Goal: Transaction & Acquisition: Purchase product/service

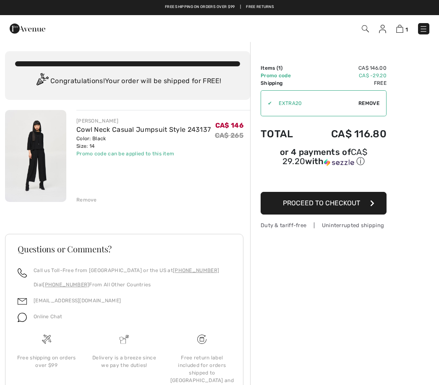
click at [386, 26] on img at bounding box center [382, 29] width 7 height 8
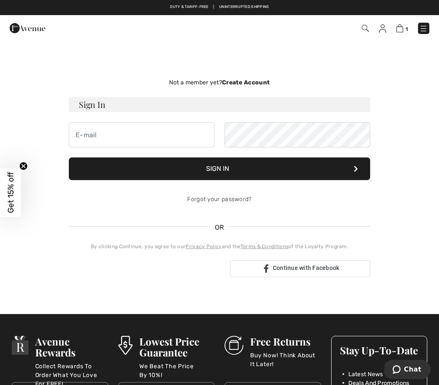
click at [172, 138] on input "email" at bounding box center [142, 134] width 146 height 25
click at [162, 133] on input "email" at bounding box center [142, 134] width 146 height 25
type input "mfassaert@rogers.com"
click at [323, 167] on button "Sign In" at bounding box center [219, 168] width 301 height 23
click at [327, 164] on button "Sign In" at bounding box center [219, 168] width 301 height 23
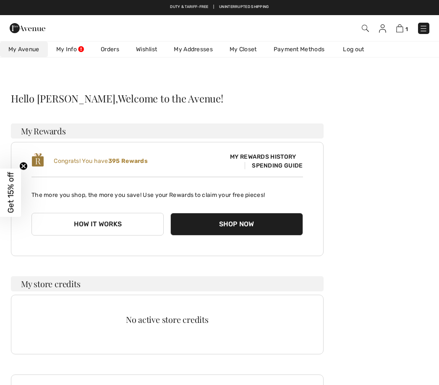
click at [248, 222] on button "Shop Now" at bounding box center [236, 224] width 132 height 23
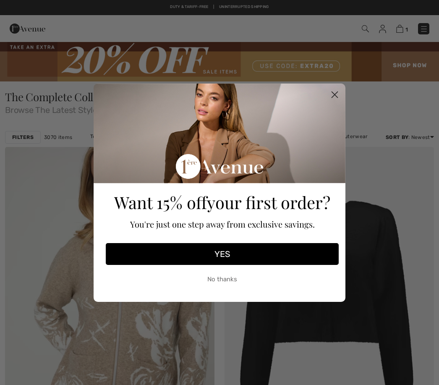
checkbox input "true"
click at [328, 86] on div "Want 15% off your first order? You're just one step away from exclusive savings…" at bounding box center [222, 188] width 238 height 210
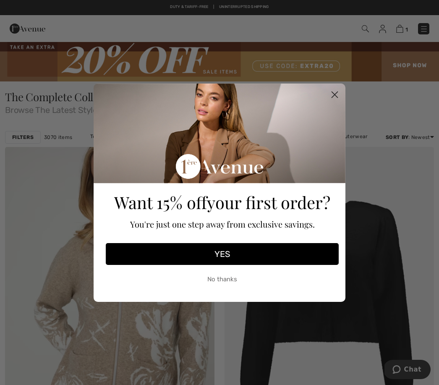
click at [337, 91] on circle "Close dialog" at bounding box center [335, 94] width 14 height 14
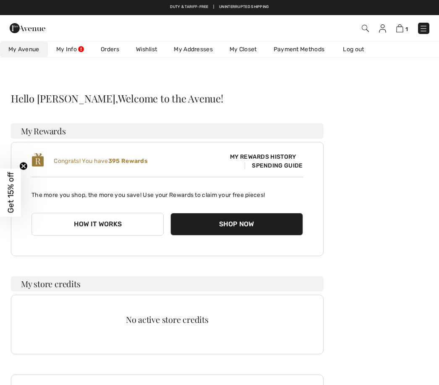
click at [114, 229] on button "How it works" at bounding box center [97, 224] width 132 height 23
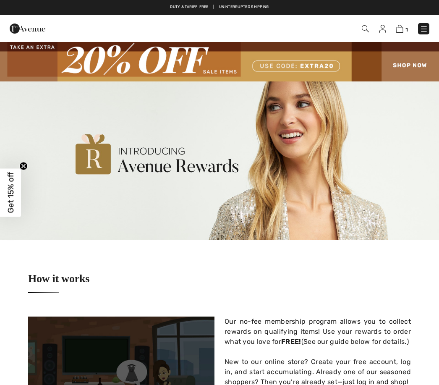
checkbox input "true"
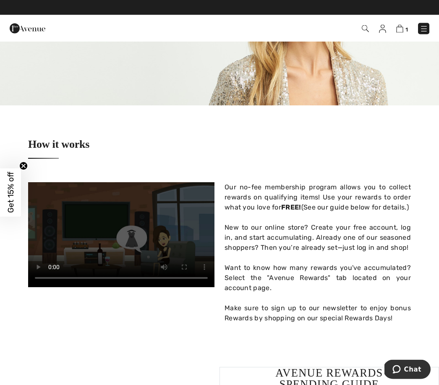
scroll to position [134, 0]
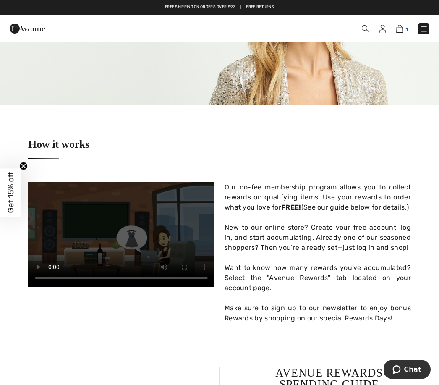
click at [403, 30] on img at bounding box center [399, 29] width 7 height 8
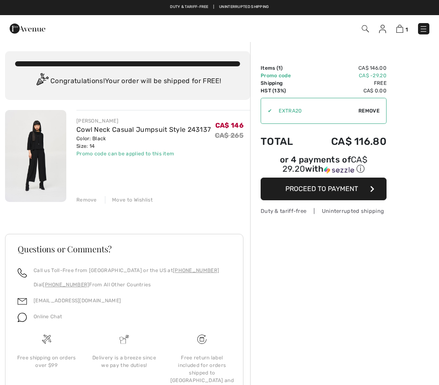
checkbox input "true"
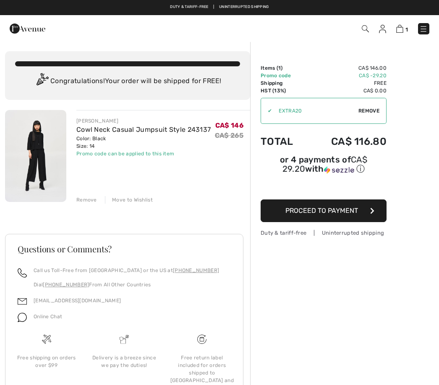
click at [318, 214] on span "Proceed to Payment" at bounding box center [321, 210] width 73 height 8
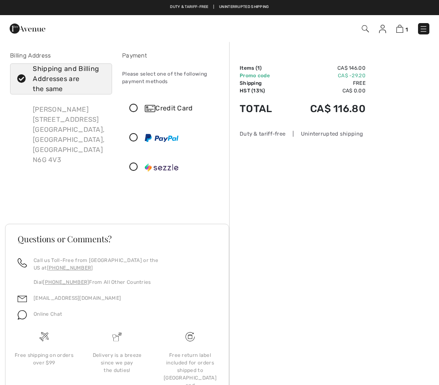
click at [130, 105] on icon at bounding box center [134, 108] width 22 height 9
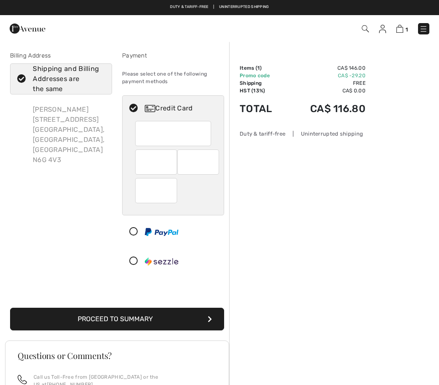
click at [178, 318] on button "Proceed to Summary" at bounding box center [117, 319] width 214 height 23
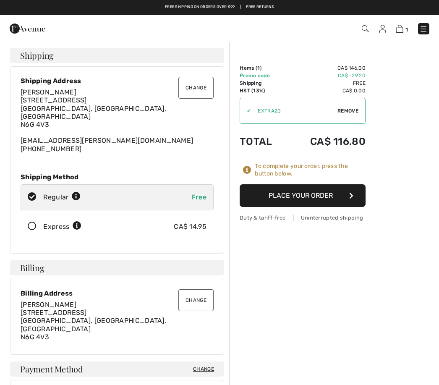
click at [327, 194] on button "Place Your Order" at bounding box center [303, 195] width 126 height 23
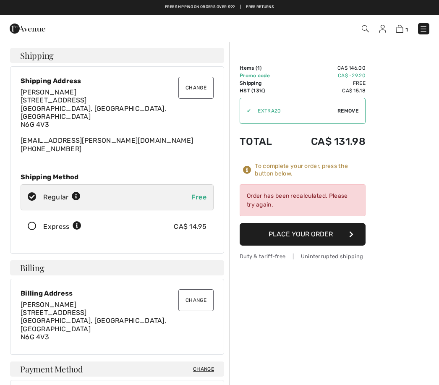
click at [303, 232] on button "Place Your Order" at bounding box center [303, 234] width 126 height 23
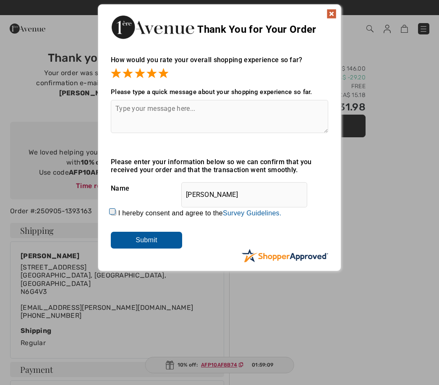
click at [145, 241] on input "Submit" at bounding box center [146, 240] width 71 height 17
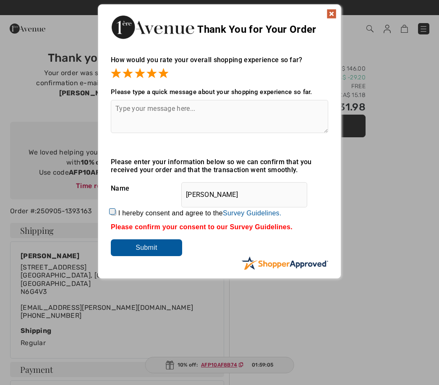
click at [111, 211] on input "I hereby consent and agree to the By submitting a review, you grant permission …" at bounding box center [113, 212] width 5 height 5
checkbox input "true"
click at [162, 255] on input "Submit" at bounding box center [146, 247] width 71 height 17
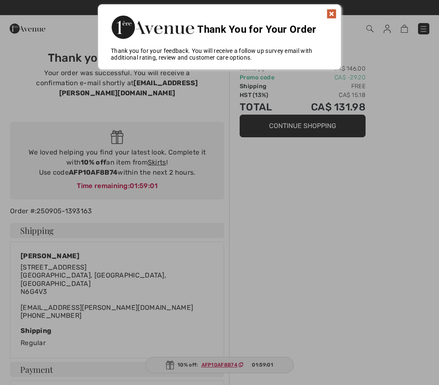
click at [331, 15] on img at bounding box center [331, 14] width 10 height 10
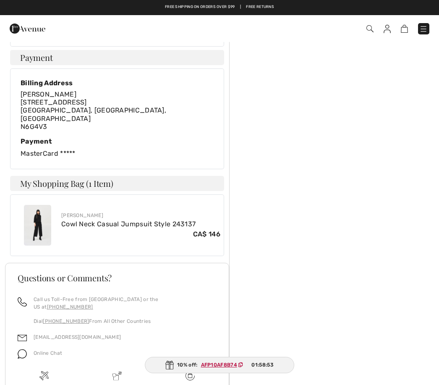
scroll to position [310, 0]
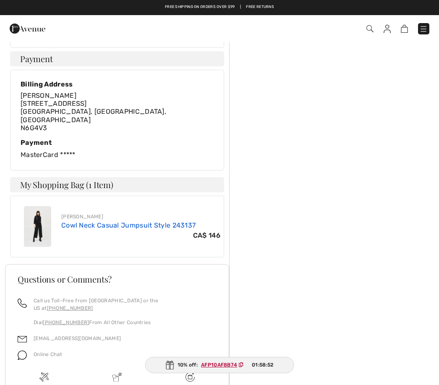
click at [108, 221] on link "Cowl Neck Casual Jumpsuit Style 243137" at bounding box center [128, 225] width 134 height 8
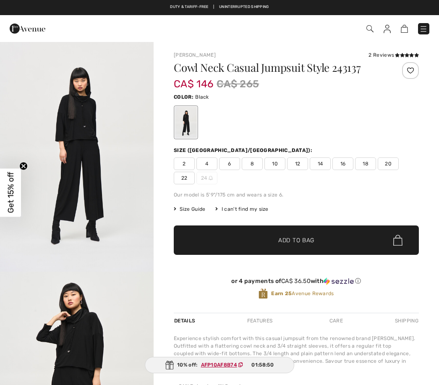
checkbox input "true"
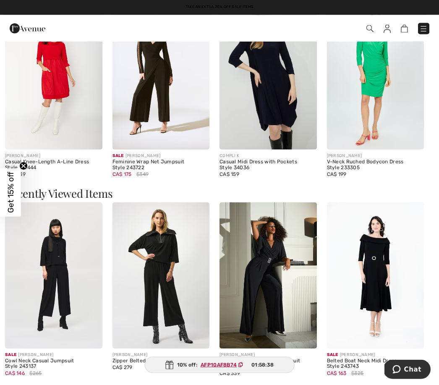
scroll to position [739, 0]
